Goal: Task Accomplishment & Management: Use online tool/utility

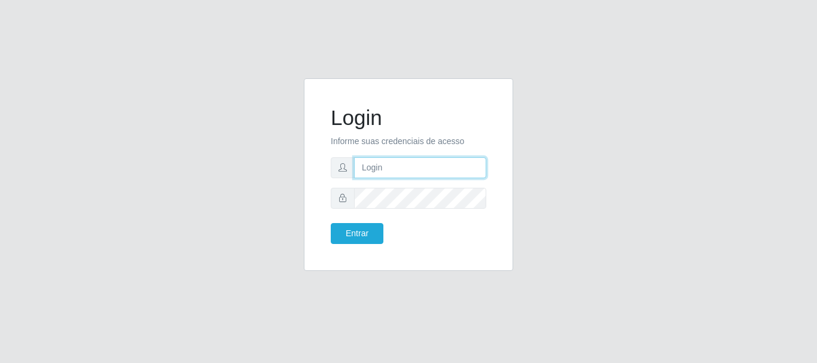
click at [382, 173] on input "text" at bounding box center [420, 167] width 132 height 21
type input "r"
type input "ritaiwof@B5"
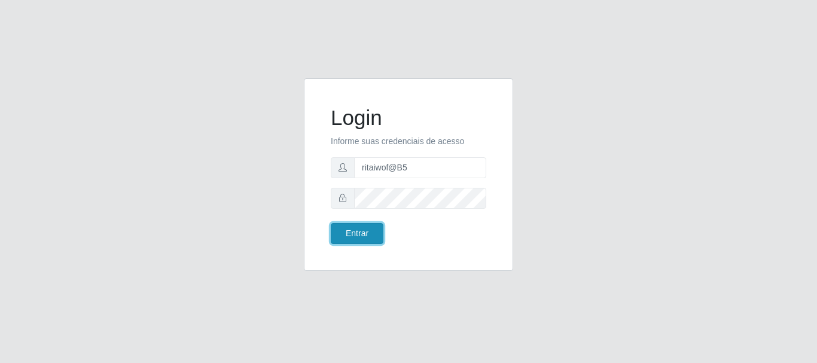
click at [351, 233] on button "Entrar" at bounding box center [357, 233] width 53 height 21
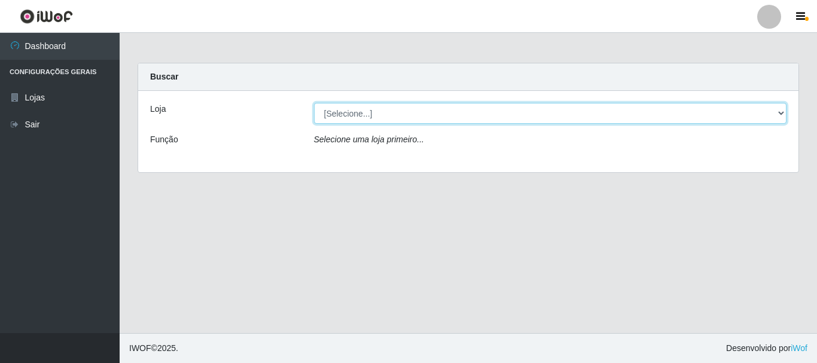
click at [778, 114] on select "[Selecione...] Bemais Supermercados - B5 Anatólia" at bounding box center [550, 113] width 473 height 21
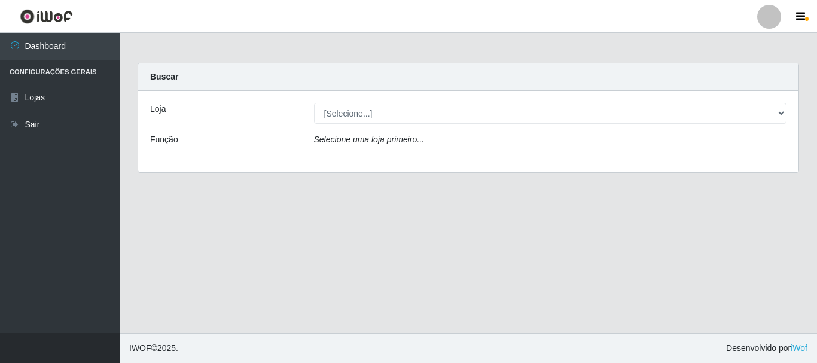
click at [664, 159] on div "Loja [Selecione...] Bemais Supermercados - B5 Anatólia Função Selecione uma loj…" at bounding box center [468, 131] width 661 height 81
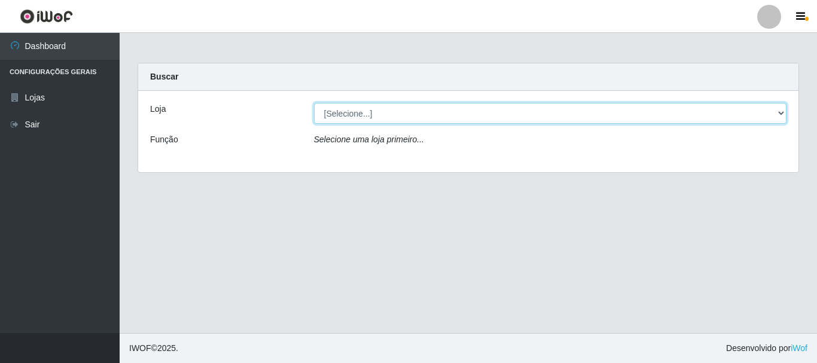
click at [781, 111] on select "[Selecione...] Bemais Supermercados - B5 Anatólia" at bounding box center [550, 113] width 473 height 21
select select "405"
click at [314, 103] on select "[Selecione...] Bemais Supermercados - B5 Anatólia" at bounding box center [550, 113] width 473 height 21
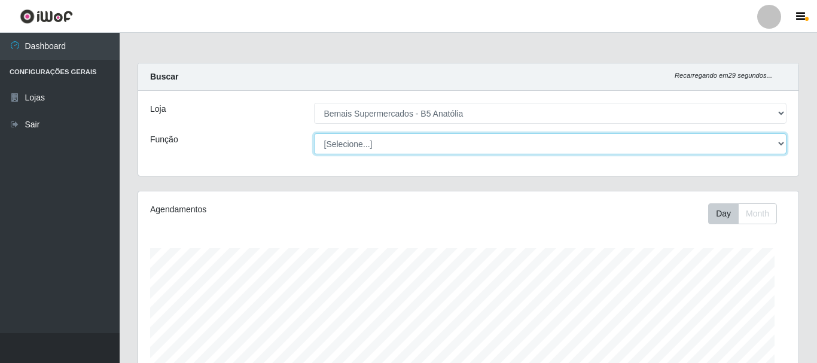
click at [772, 142] on select "[Selecione...] ASG ASG + ASG ++ Auxiliar de Estacionamento Auxiliar de Estacion…" at bounding box center [550, 143] width 473 height 21
click at [313, 133] on select "[Selecione...] ASG ASG + ASG ++ Auxiliar de Estacionamento Auxiliar de Estacion…" at bounding box center [548, 143] width 471 height 21
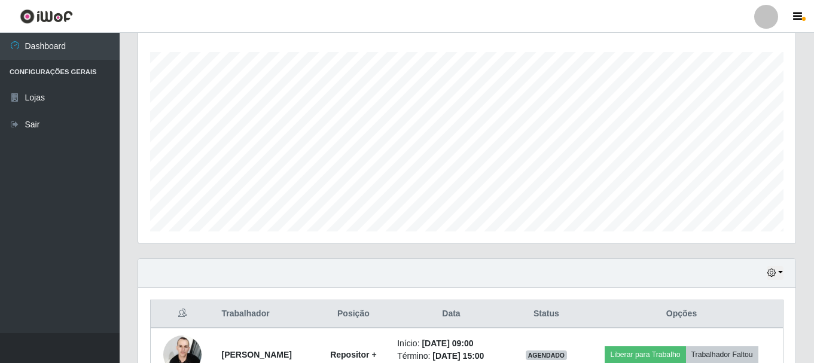
scroll to position [325, 0]
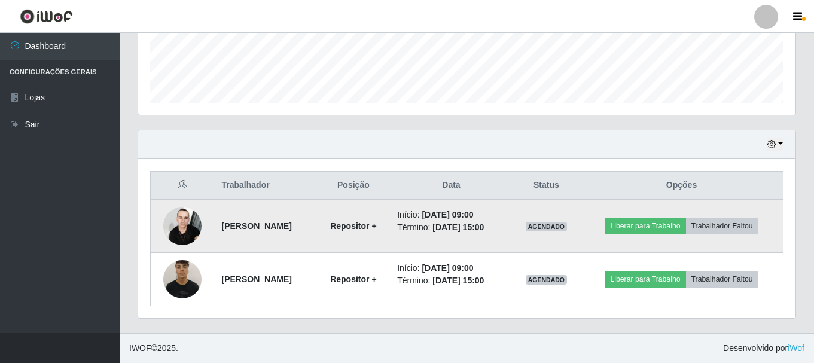
click at [186, 230] on img at bounding box center [182, 225] width 38 height 51
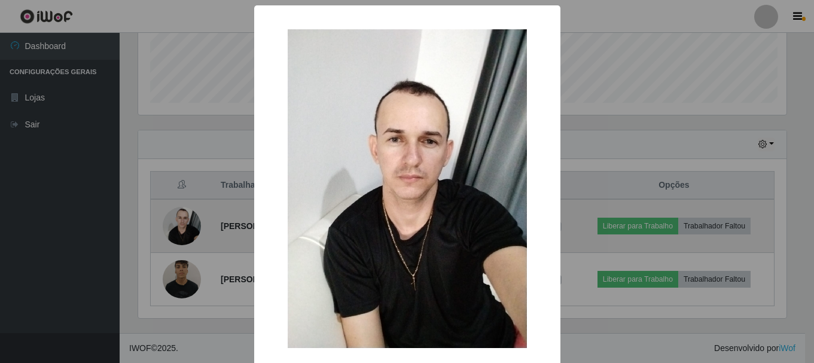
scroll to position [248, 652]
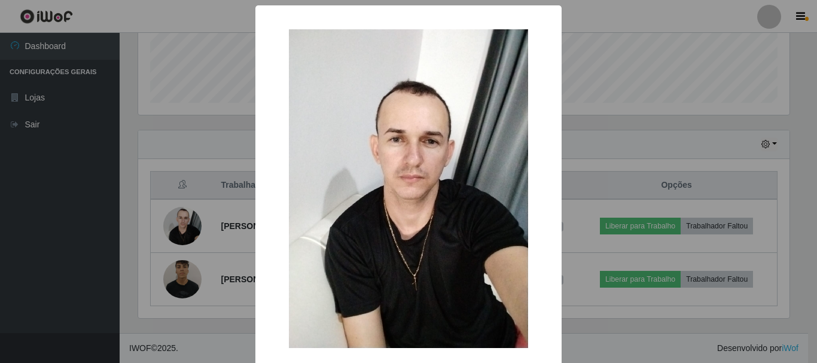
click at [571, 143] on div "× OK Cancel" at bounding box center [408, 181] width 817 height 363
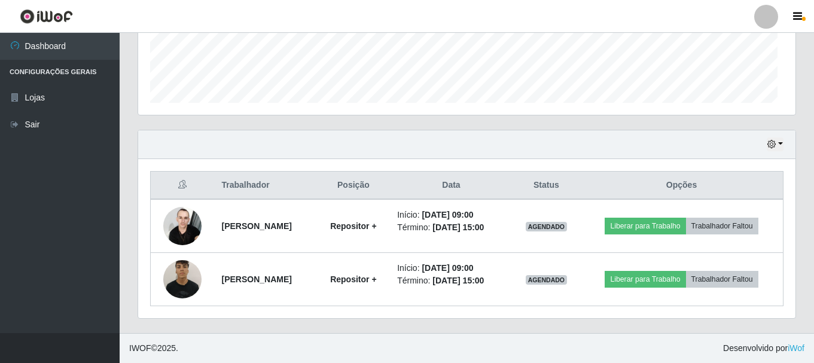
scroll to position [248, 658]
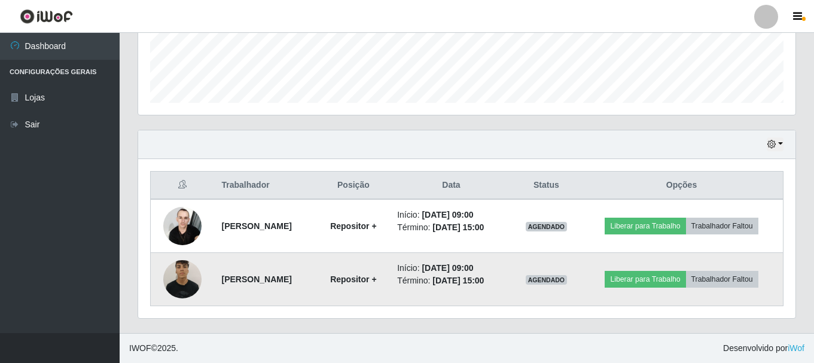
click at [172, 281] on img at bounding box center [182, 279] width 38 height 51
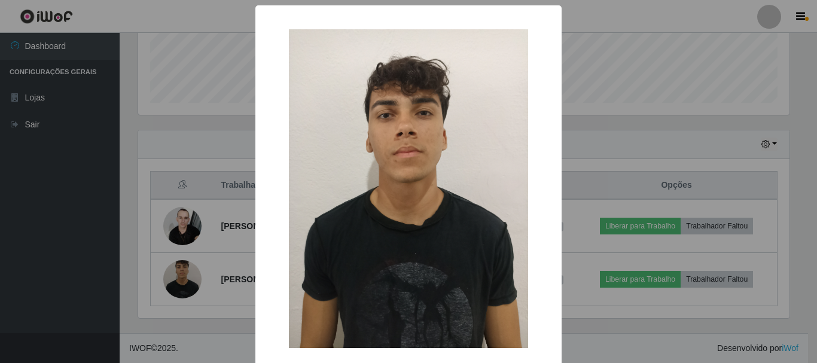
click at [608, 170] on div "× OK Cancel" at bounding box center [408, 181] width 817 height 363
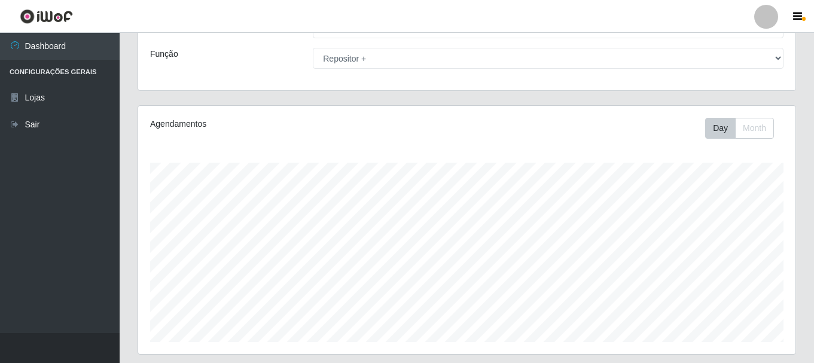
scroll to position [0, 0]
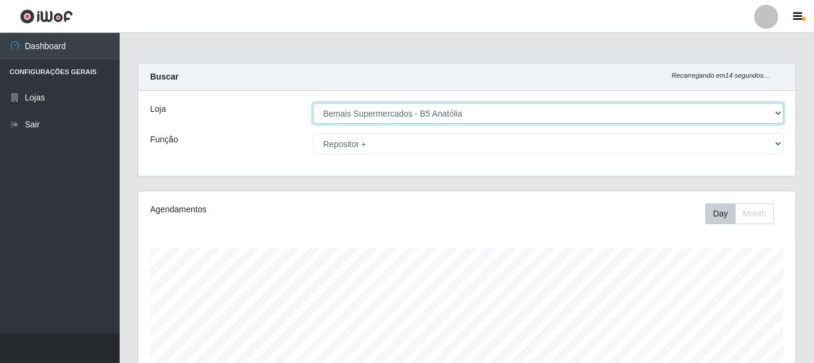
click at [780, 115] on select "[Selecione...] Bemais Supermercados - B5 Anatólia" at bounding box center [548, 113] width 471 height 21
click at [313, 103] on select "[Selecione...] Bemais Supermercados - B5 Anatólia" at bounding box center [548, 113] width 471 height 21
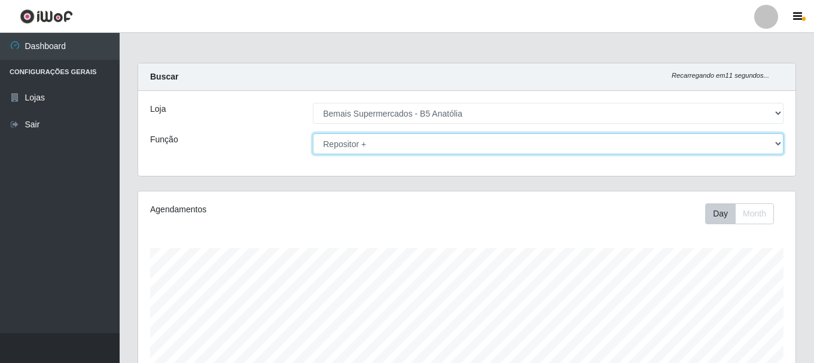
drag, startPoint x: 781, startPoint y: 143, endPoint x: 774, endPoint y: 147, distance: 8.8
click at [781, 143] on select "[Selecione...] ASG ASG + ASG ++ Auxiliar de Estacionamento Auxiliar de Estacion…" at bounding box center [548, 143] width 471 height 21
select select "72"
click at [313, 133] on select "[Selecione...] ASG ASG + ASG ++ Auxiliar de Estacionamento Auxiliar de Estacion…" at bounding box center [548, 143] width 471 height 21
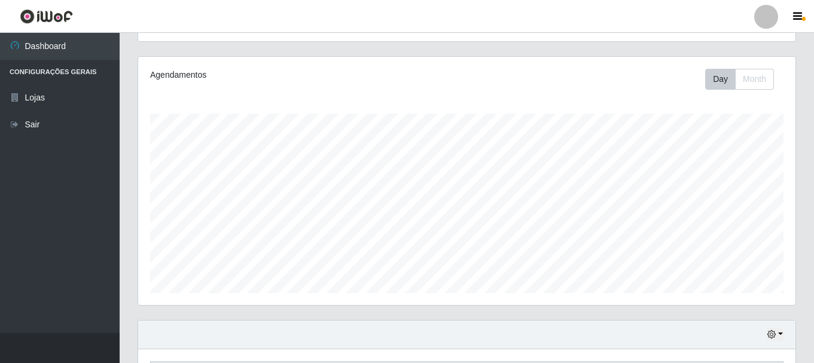
scroll to position [218, 0]
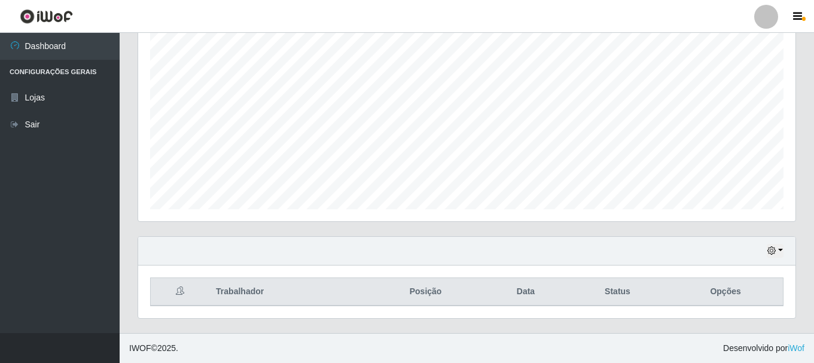
click at [766, 249] on div "Hoje 1 dia 3 dias 1 Semana Não encerrados" at bounding box center [467, 251] width 658 height 29
click at [774, 252] on icon "button" at bounding box center [772, 250] width 8 height 8
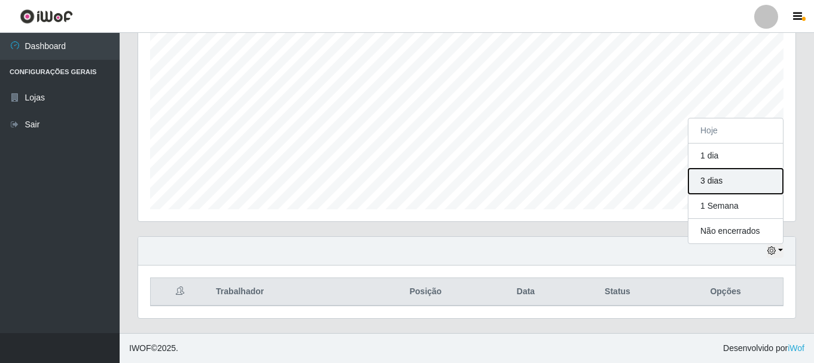
click at [719, 184] on button "3 dias" at bounding box center [736, 181] width 95 height 25
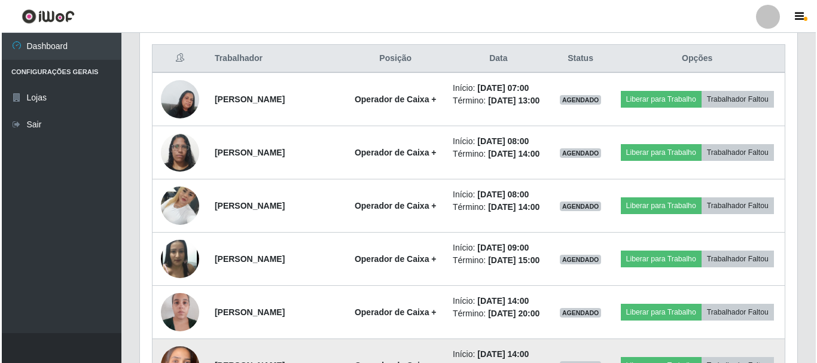
scroll to position [417, 0]
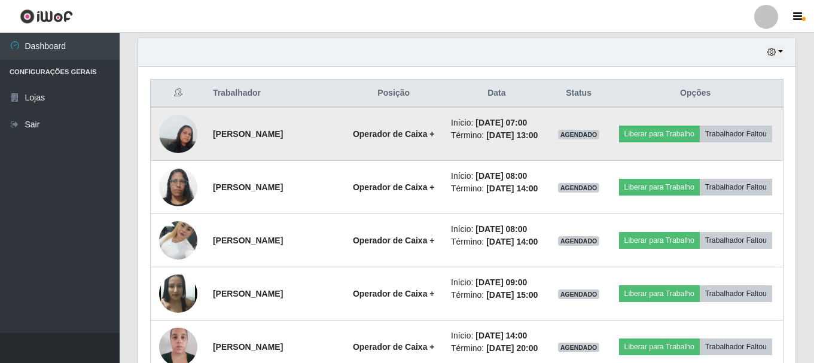
click at [167, 138] on img at bounding box center [178, 133] width 38 height 51
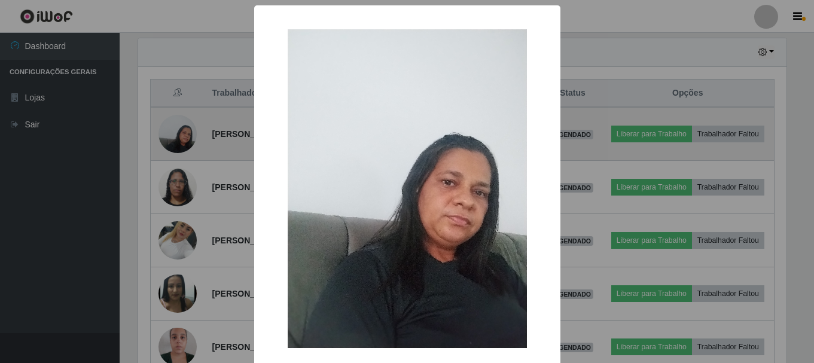
scroll to position [248, 652]
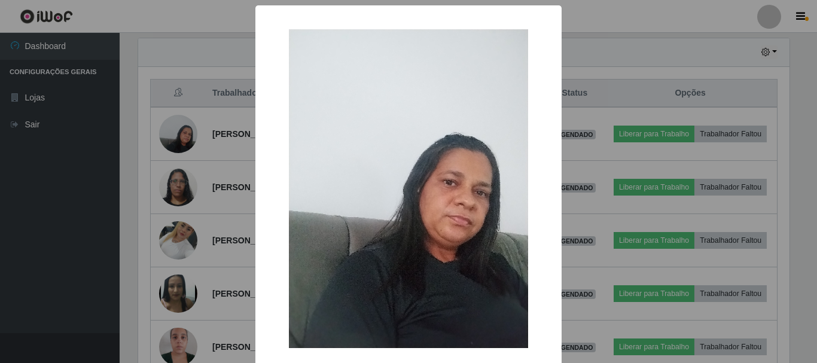
click at [572, 113] on div "× OK Cancel" at bounding box center [408, 181] width 817 height 363
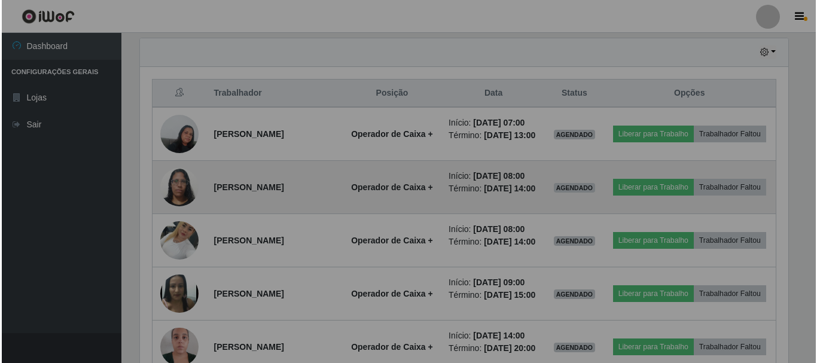
scroll to position [248, 658]
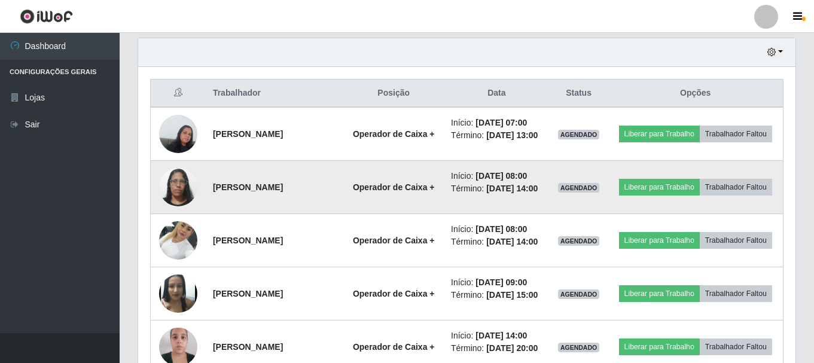
click at [174, 200] on img at bounding box center [178, 187] width 38 height 51
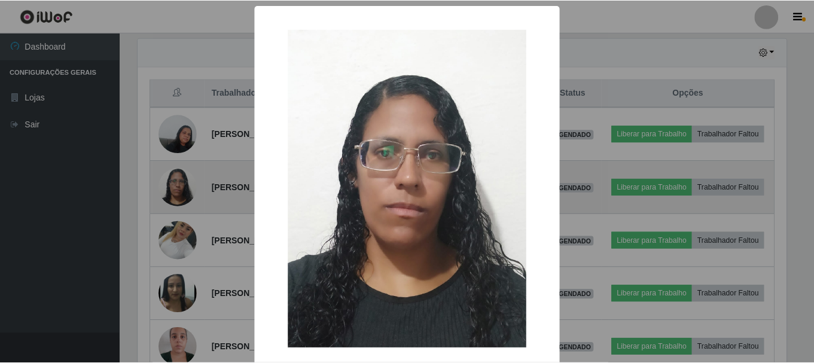
scroll to position [248, 652]
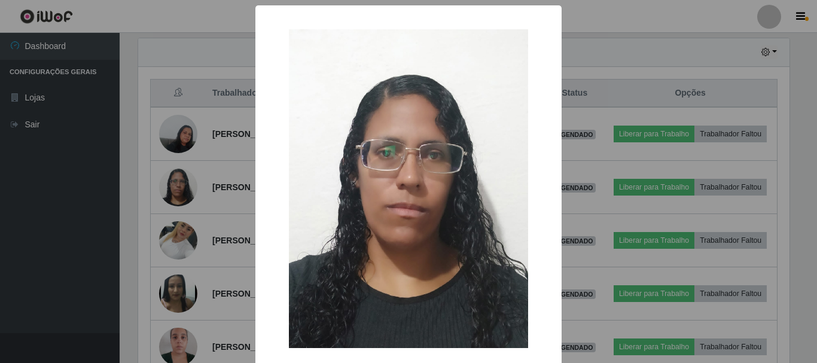
click at [630, 160] on div "× OK Cancel" at bounding box center [408, 181] width 817 height 363
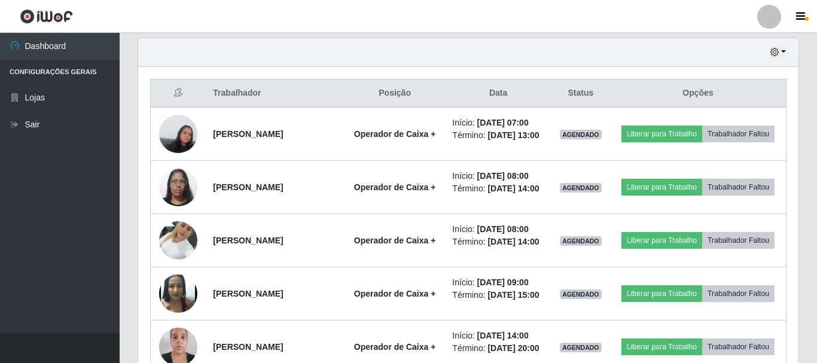
scroll to position [248, 658]
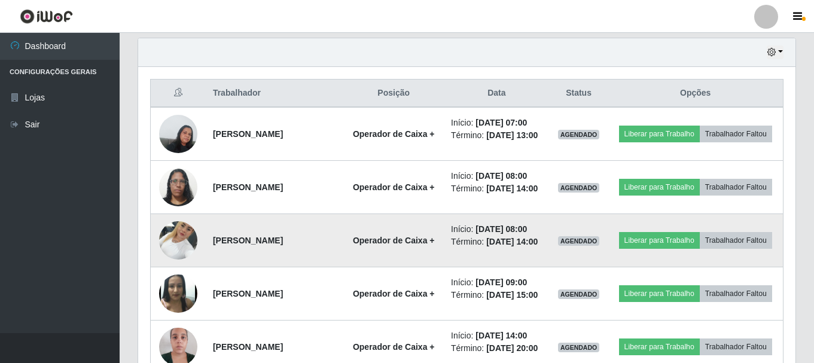
click at [176, 266] on img at bounding box center [178, 240] width 38 height 51
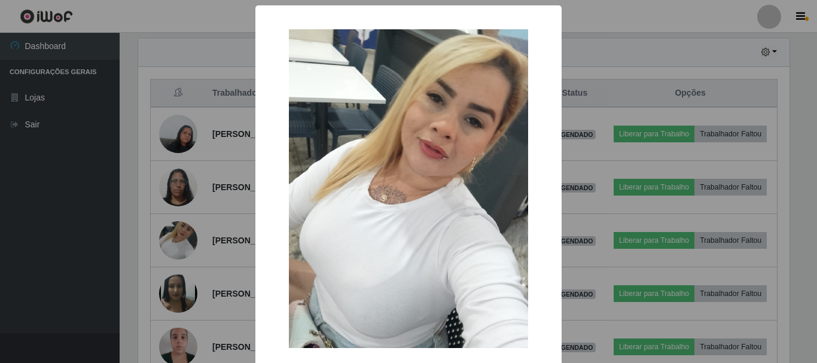
click at [599, 170] on div "× OK Cancel" at bounding box center [408, 181] width 817 height 363
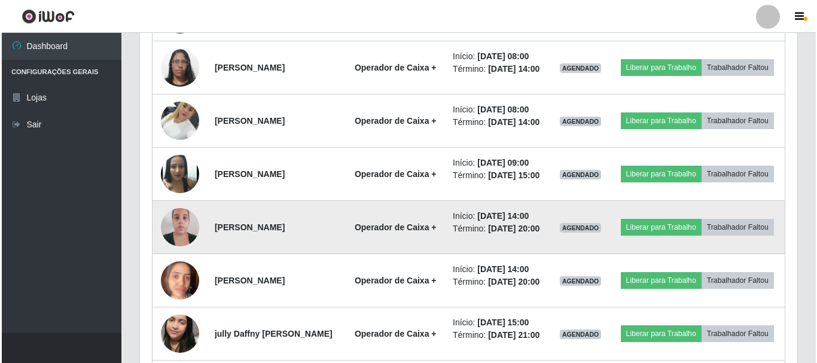
scroll to position [656, 0]
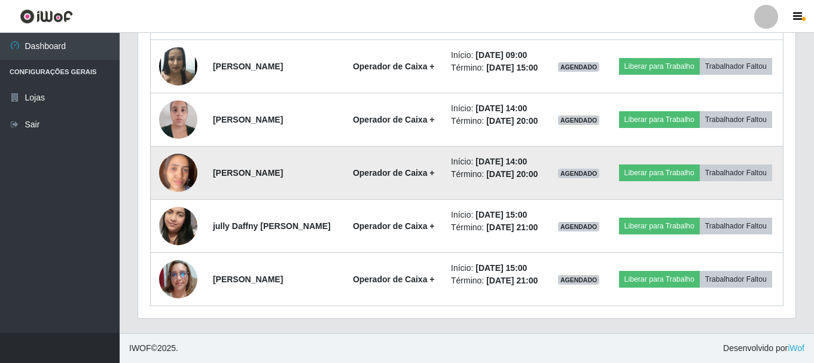
click at [190, 198] on img at bounding box center [178, 172] width 38 height 51
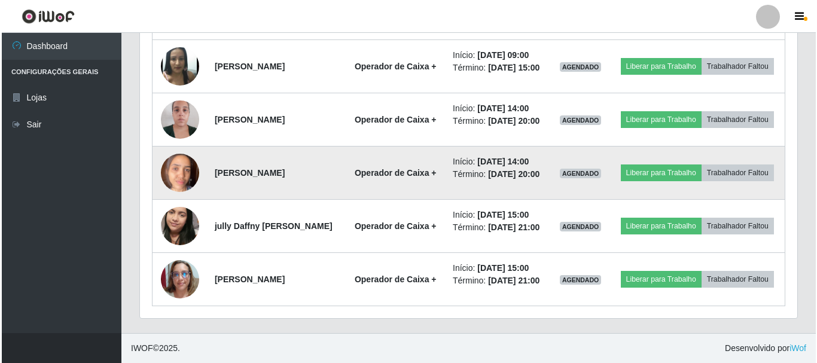
scroll to position [0, 0]
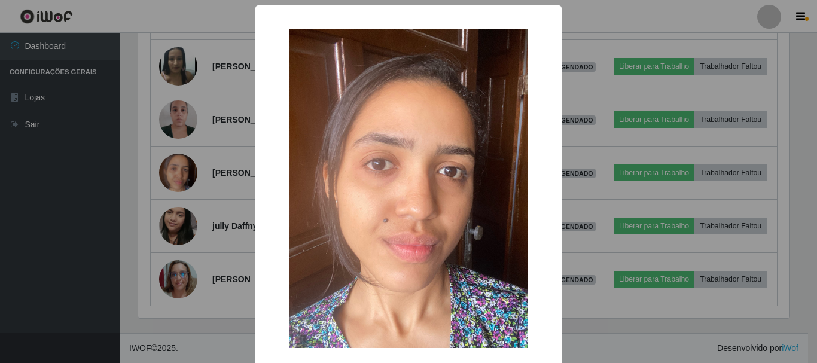
click at [595, 160] on div "× OK Cancel" at bounding box center [408, 181] width 817 height 363
